Goal: Information Seeking & Learning: Learn about a topic

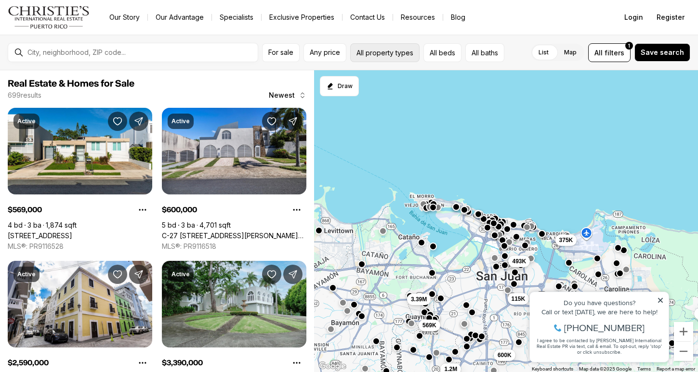
click at [404, 56] on button "All property types" at bounding box center [384, 52] width 69 height 19
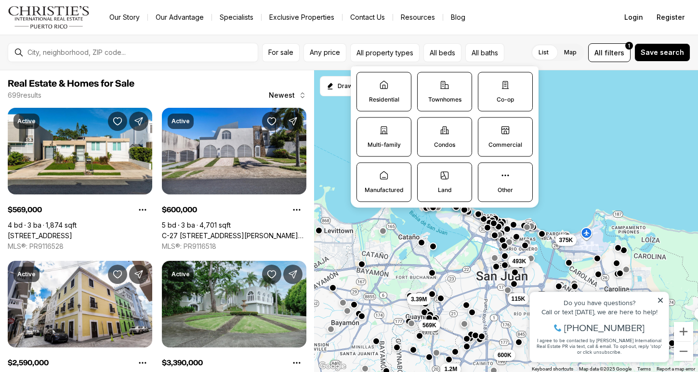
click at [442, 134] on icon at bounding box center [445, 130] width 8 height 7
click at [427, 128] on button "Condos" at bounding box center [423, 123] width 10 height 10
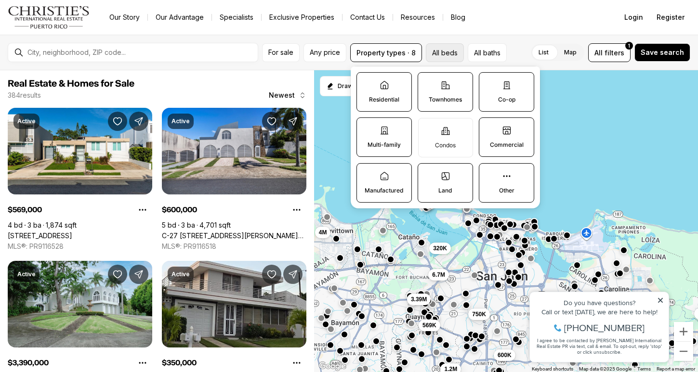
click at [449, 52] on button "All beds" at bounding box center [445, 52] width 38 height 19
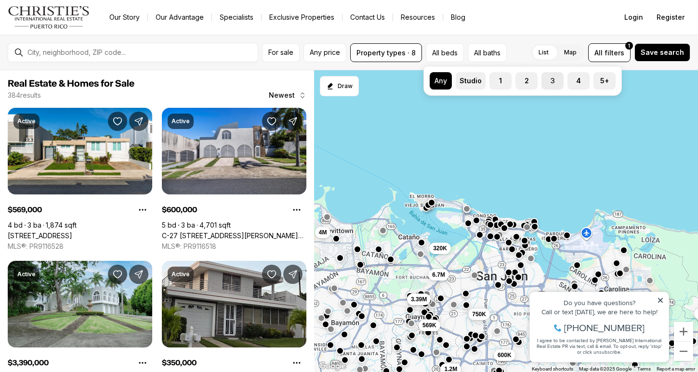
click at [551, 79] on button "3" at bounding box center [546, 77] width 10 height 10
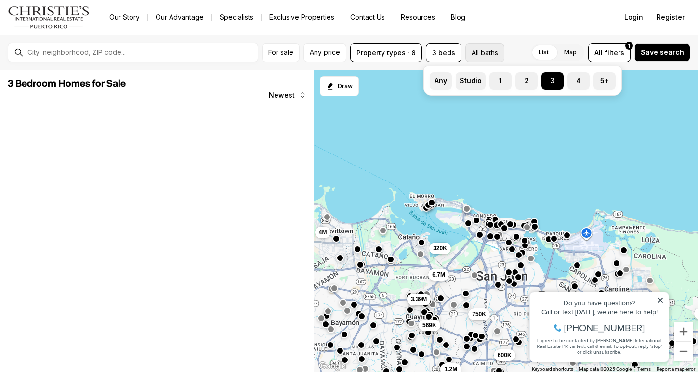
click at [482, 55] on button "All baths" at bounding box center [484, 52] width 39 height 19
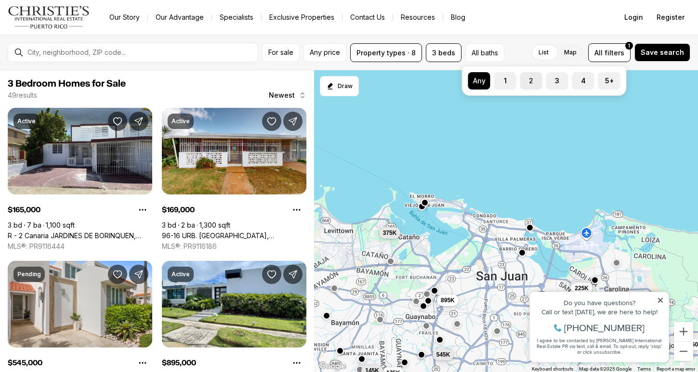
click at [533, 77] on label "2" at bounding box center [531, 80] width 22 height 17
click at [530, 77] on button "2" at bounding box center [525, 77] width 10 height 10
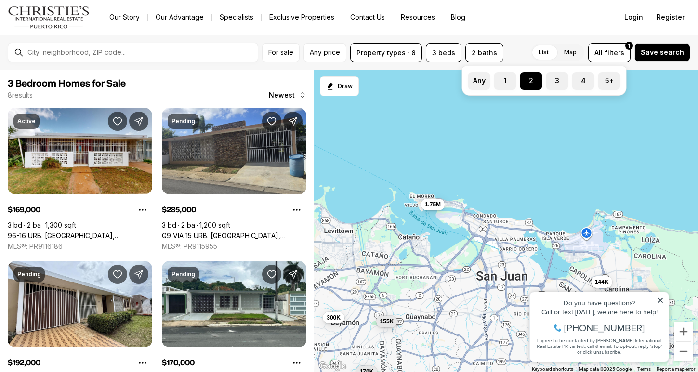
click at [287, 16] on link "Exclusive Properties" at bounding box center [302, 17] width 80 height 13
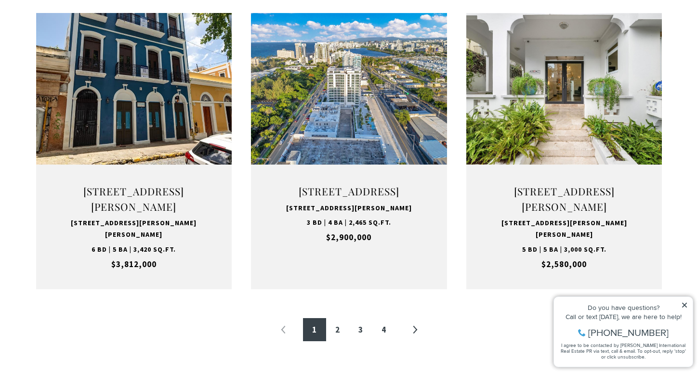
scroll to position [977, 0]
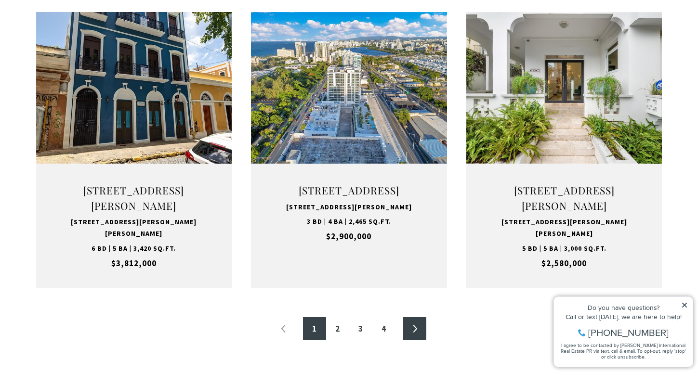
click at [417, 330] on link "»" at bounding box center [414, 328] width 23 height 23
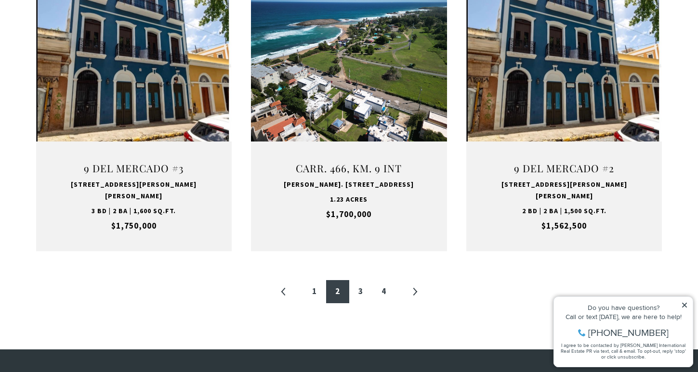
scroll to position [1040, 0]
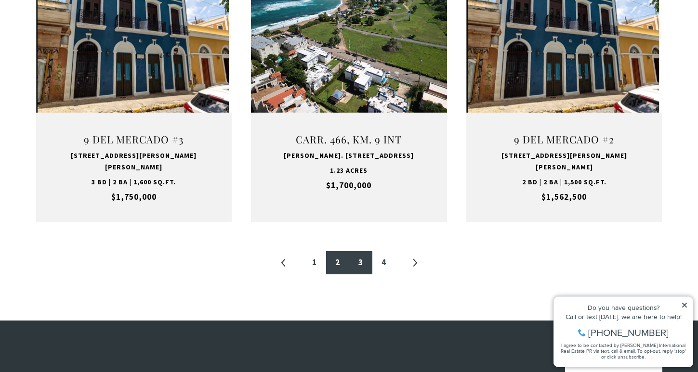
click at [363, 251] on link "3" at bounding box center [360, 262] width 23 height 23
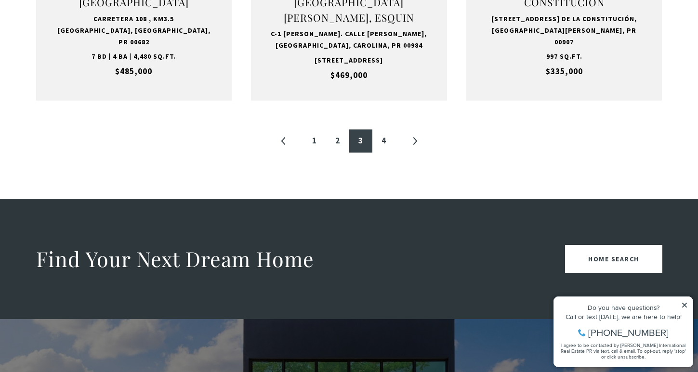
scroll to position [1166, 0]
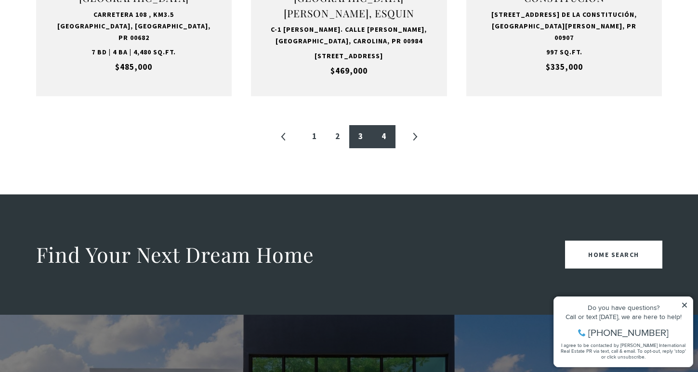
click at [386, 147] on link "4" at bounding box center [383, 136] width 23 height 23
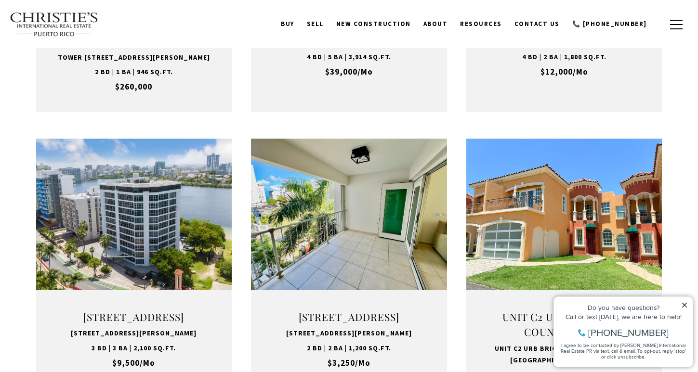
scroll to position [551, 0]
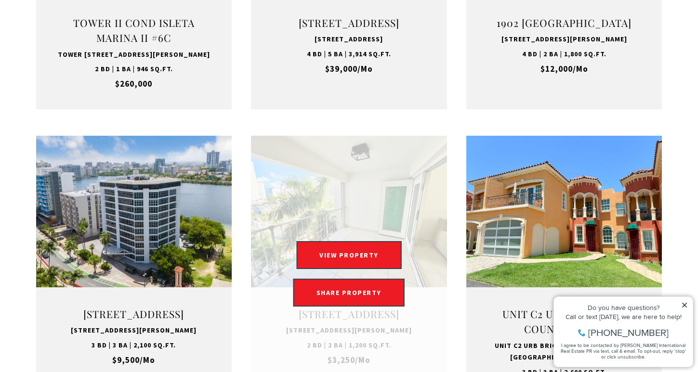
click at [355, 330] on link "Open this option" at bounding box center [349, 274] width 196 height 277
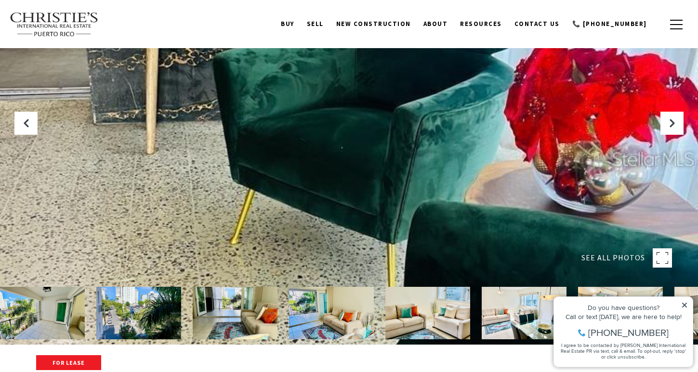
scroll to position [26, 0]
